Goal: Task Accomplishment & Management: Manage account settings

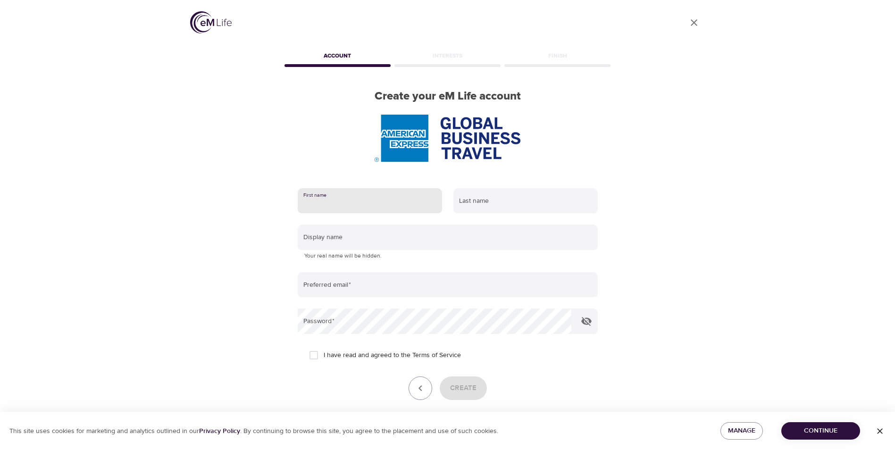
drag, startPoint x: 322, startPoint y: 204, endPoint x: 330, endPoint y: 201, distance: 9.1
click at [322, 204] on input "text" at bounding box center [370, 200] width 144 height 25
type input "Janice"
type input "Jacobs"
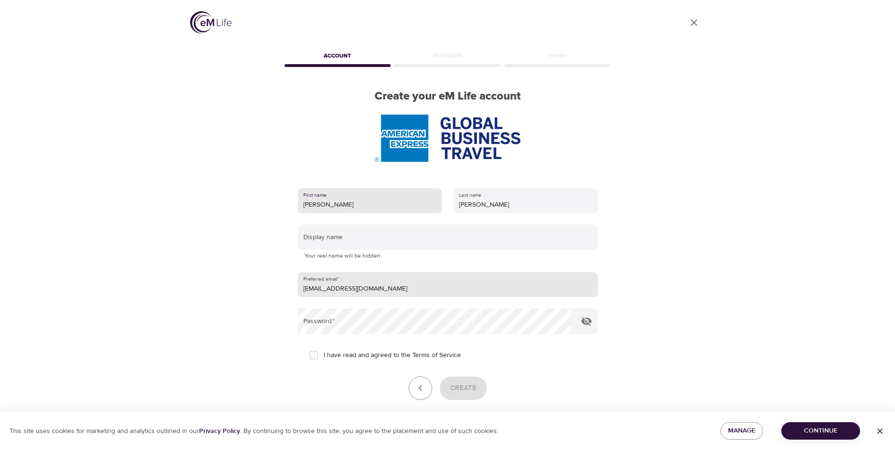
click at [430, 290] on input "disneyproductionhotels@amexgbt.com" at bounding box center [448, 284] width 300 height 25
type input "d"
type input "[PERSON_NAME][EMAIL_ADDRESS][PERSON_NAME][DOMAIN_NAME]"
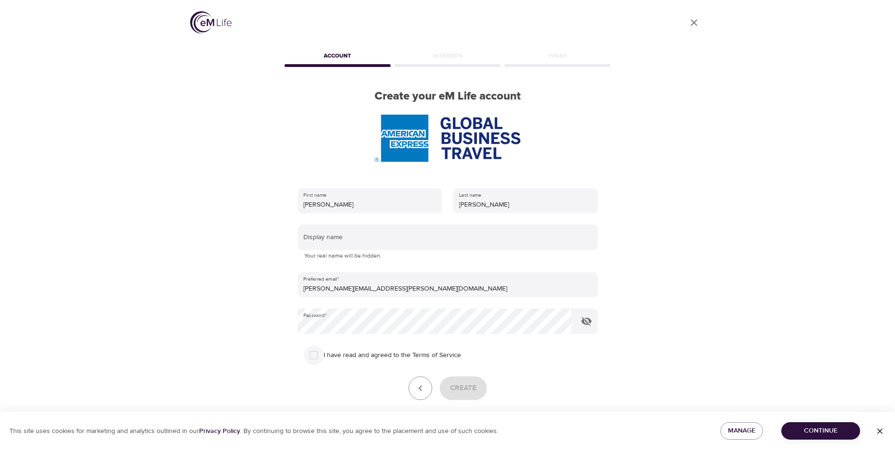
click at [317, 355] on input "I have read and agreed to the Terms of Service" at bounding box center [314, 355] width 20 height 20
checkbox input "true"
click at [478, 390] on button "Create" at bounding box center [463, 389] width 47 height 24
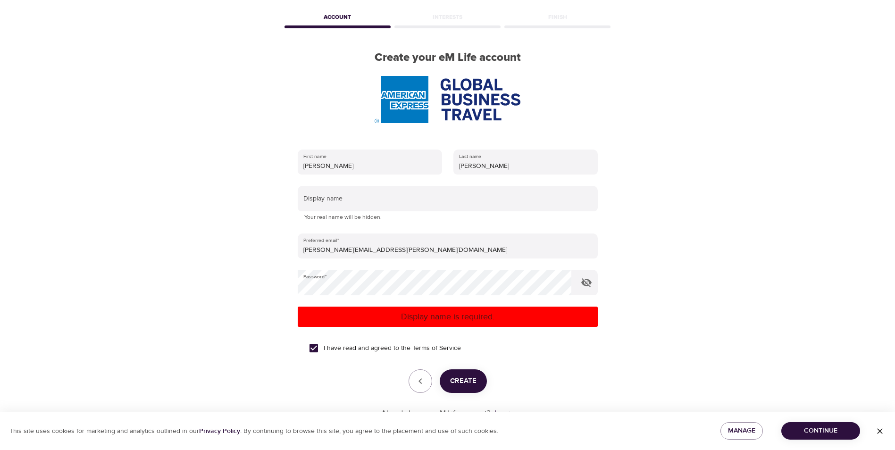
scroll to position [71, 0]
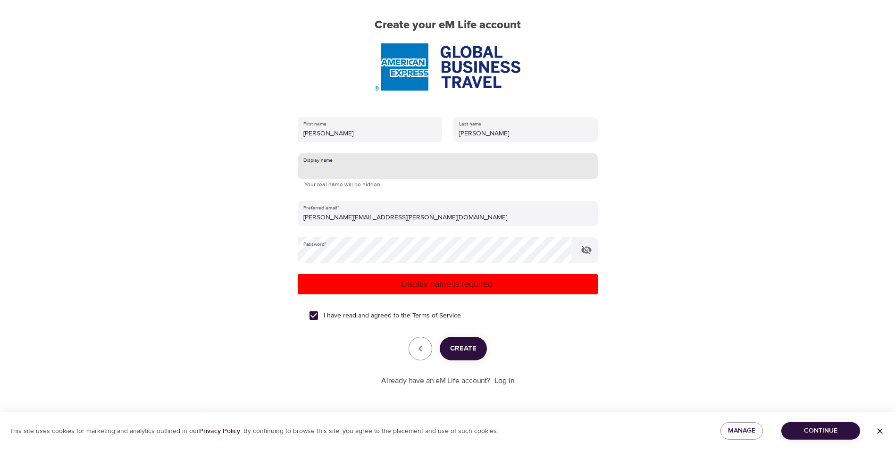
click at [337, 166] on input "text" at bounding box center [448, 165] width 300 height 25
type input "Janice"
click at [478, 348] on button "Create" at bounding box center [463, 349] width 47 height 24
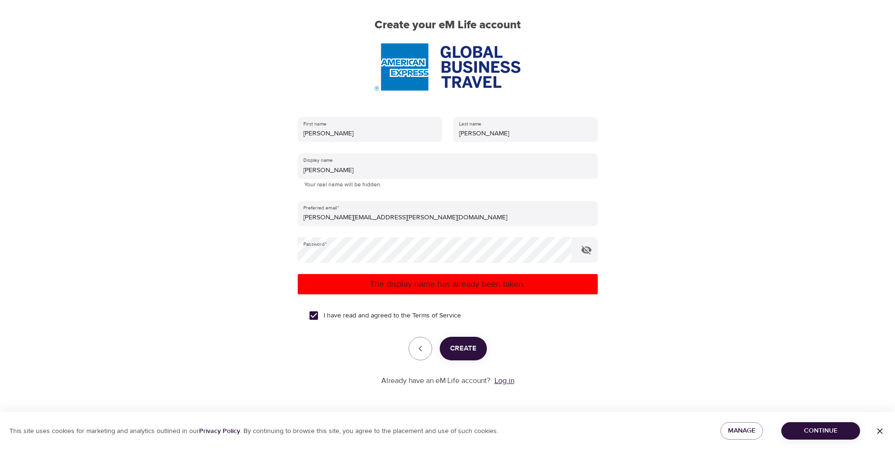
click at [504, 381] on link "Log in" at bounding box center [504, 380] width 20 height 9
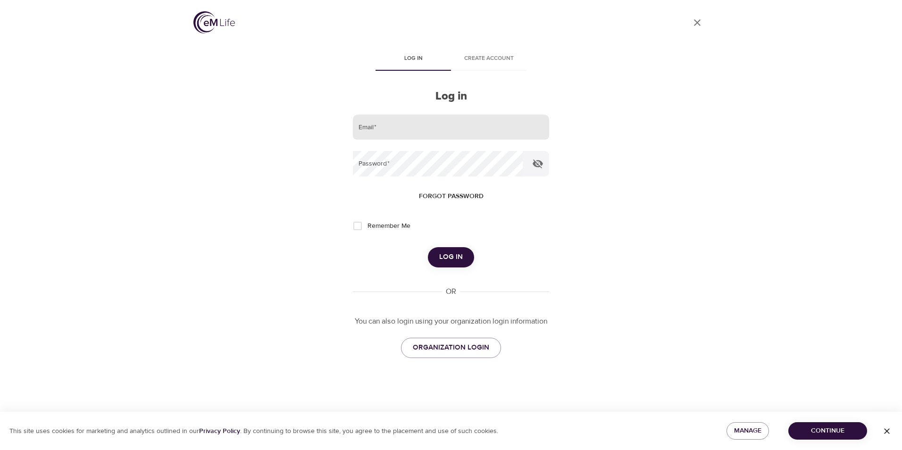
click at [386, 125] on input "email" at bounding box center [451, 127] width 196 height 25
type input "[PERSON_NAME][EMAIL_ADDRESS][PERSON_NAME][DOMAIN_NAME]"
click at [460, 260] on span "Log in" at bounding box center [451, 257] width 24 height 12
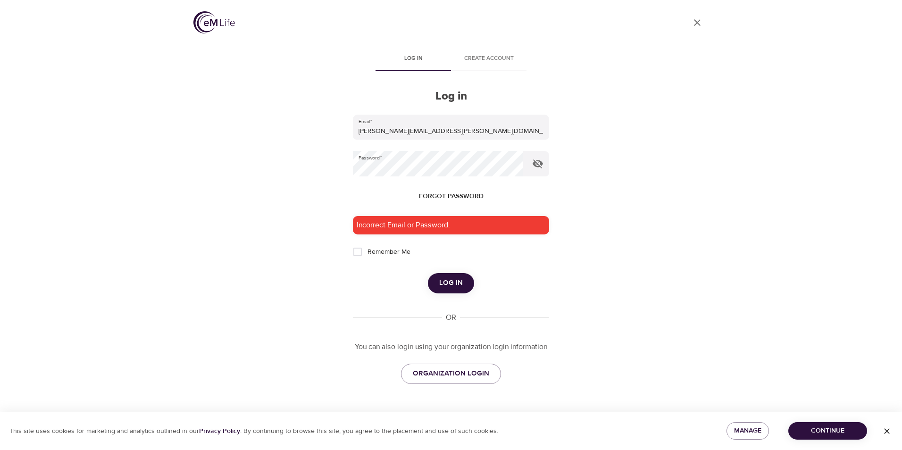
click at [456, 195] on span "Forgot password" at bounding box center [451, 197] width 65 height 12
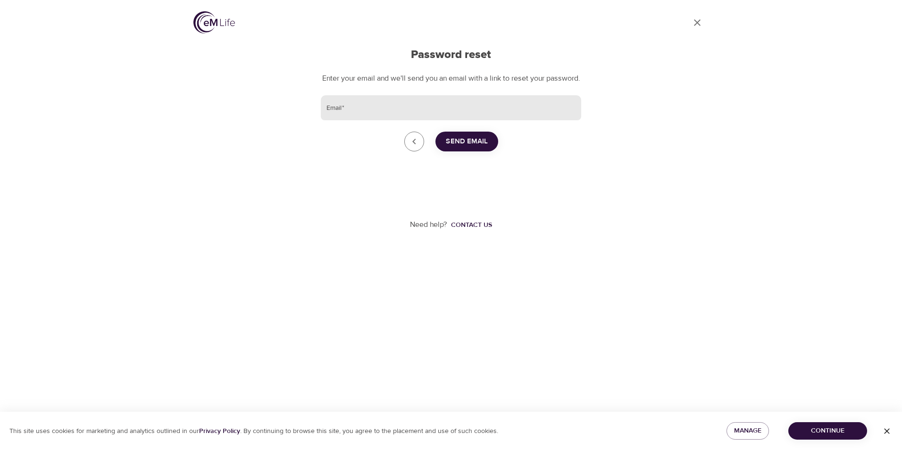
click at [357, 117] on input "Email   *" at bounding box center [451, 107] width 260 height 25
type input "[PERSON_NAME][EMAIL_ADDRESS][PERSON_NAME][DOMAIN_NAME]"
click at [474, 148] on span "Send Email" at bounding box center [467, 141] width 42 height 12
